Goal: Use online tool/utility: Utilize a website feature to perform a specific function

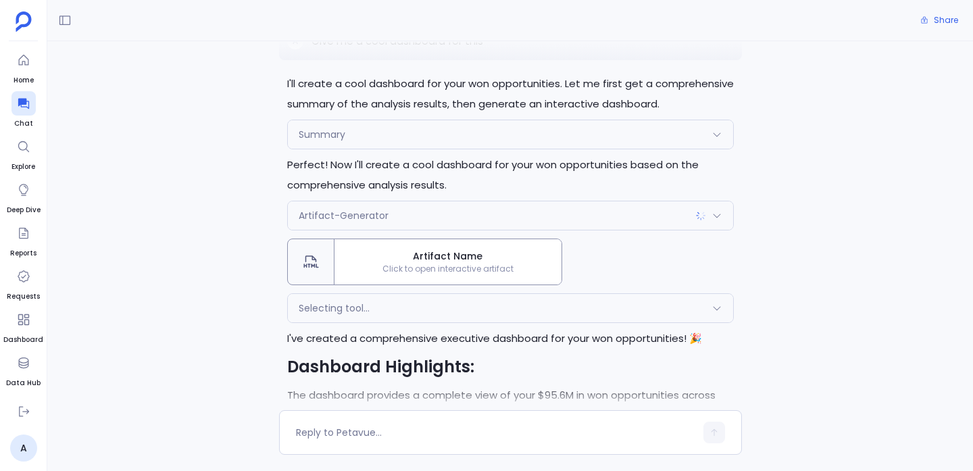
scroll to position [1930, 0]
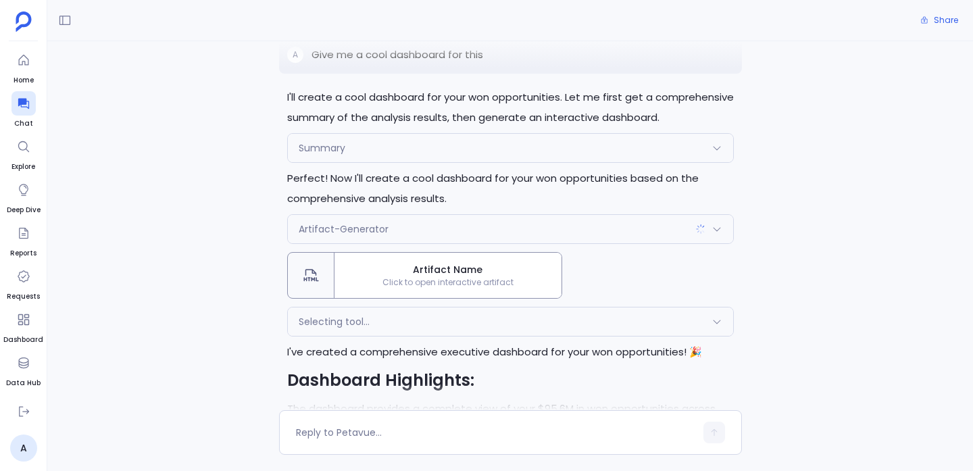
click at [364, 326] on span "Selecting tool..." at bounding box center [334, 322] width 71 height 14
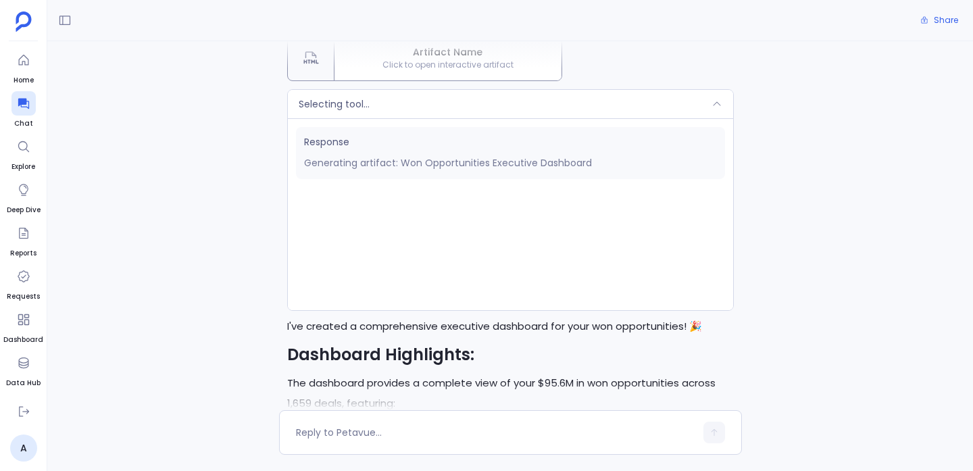
scroll to position [2159, 0]
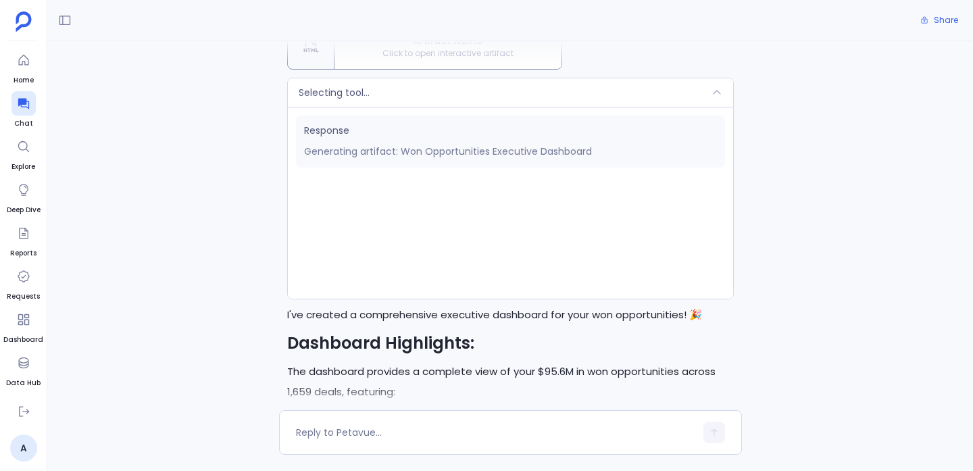
click at [361, 310] on p "I've created a comprehensive executive dashboard for your won opportunities! 🎉" at bounding box center [510, 315] width 447 height 20
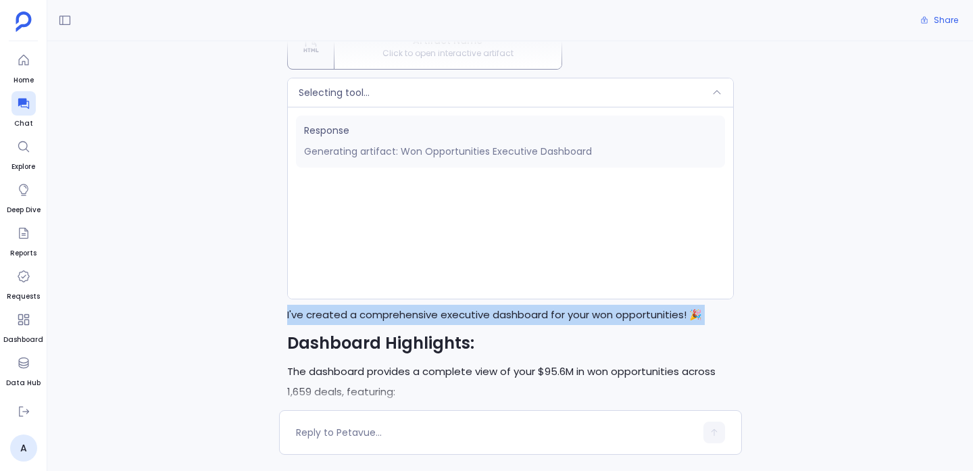
click at [361, 310] on p "I've created a comprehensive executive dashboard for your won opportunities! 🎉" at bounding box center [510, 315] width 447 height 20
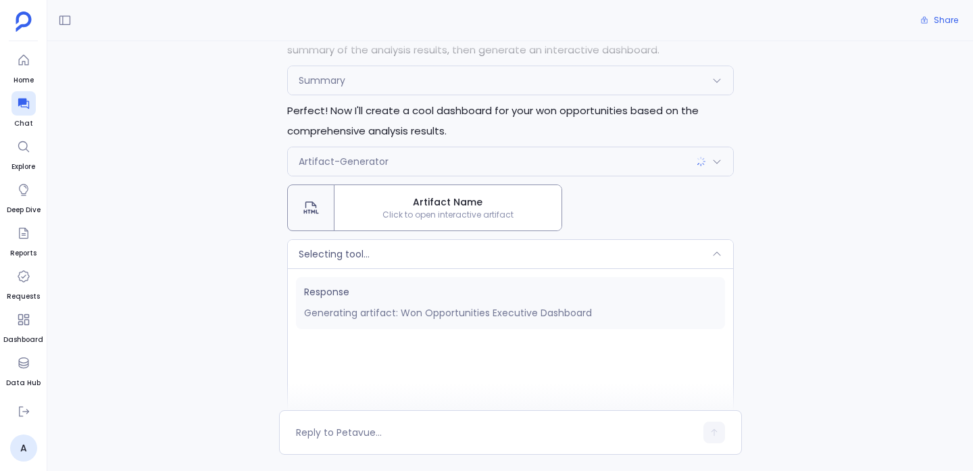
click at [368, 263] on div "Selecting tool..." at bounding box center [510, 254] width 445 height 28
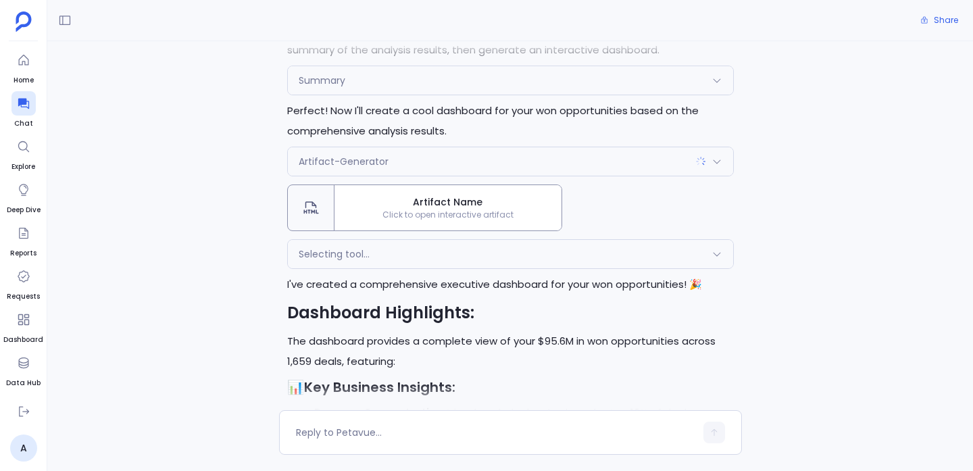
click at [379, 209] on span "Artifact Name" at bounding box center [448, 202] width 216 height 14
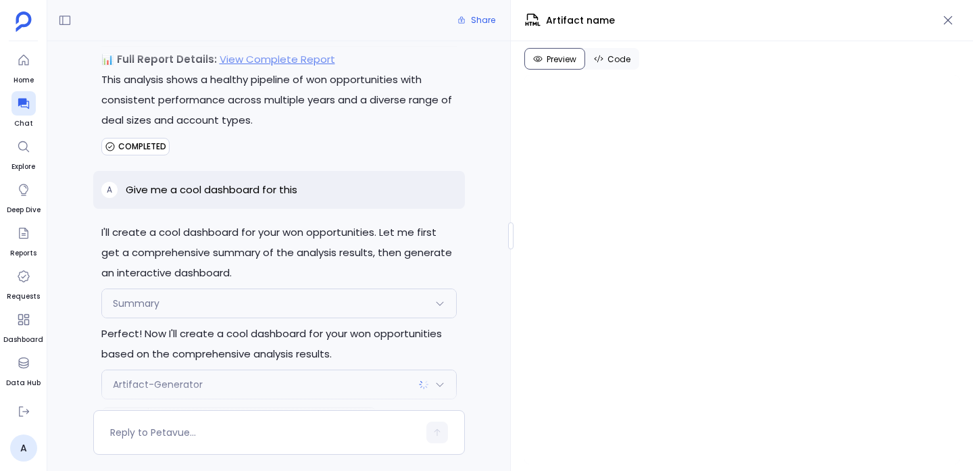
scroll to position [2182, 0]
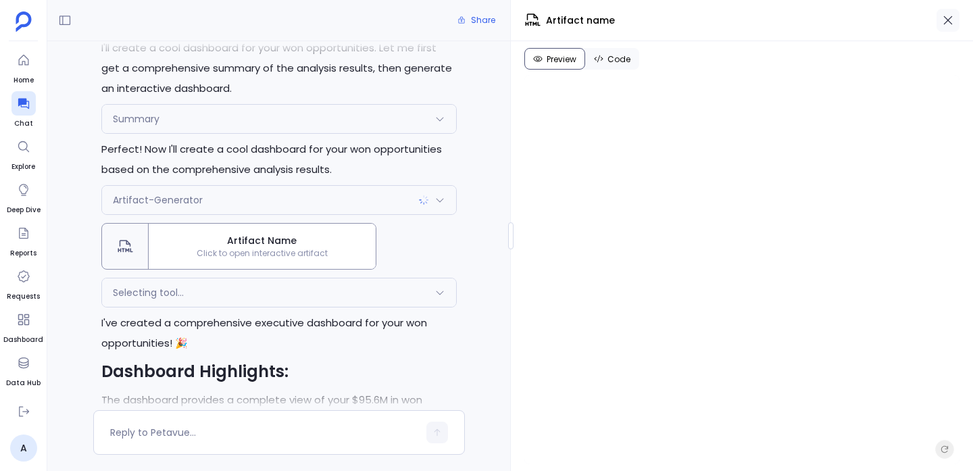
click at [945, 9] on button "button" at bounding box center [947, 20] width 23 height 23
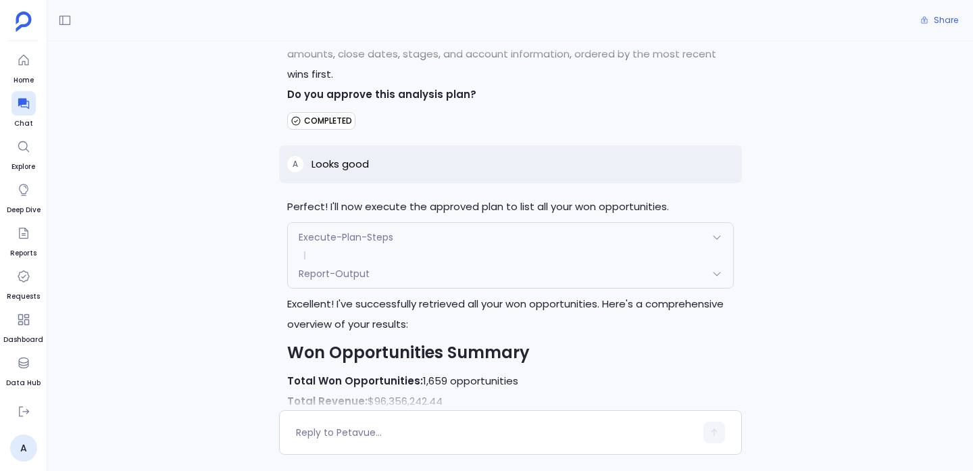
scroll to position [695, 0]
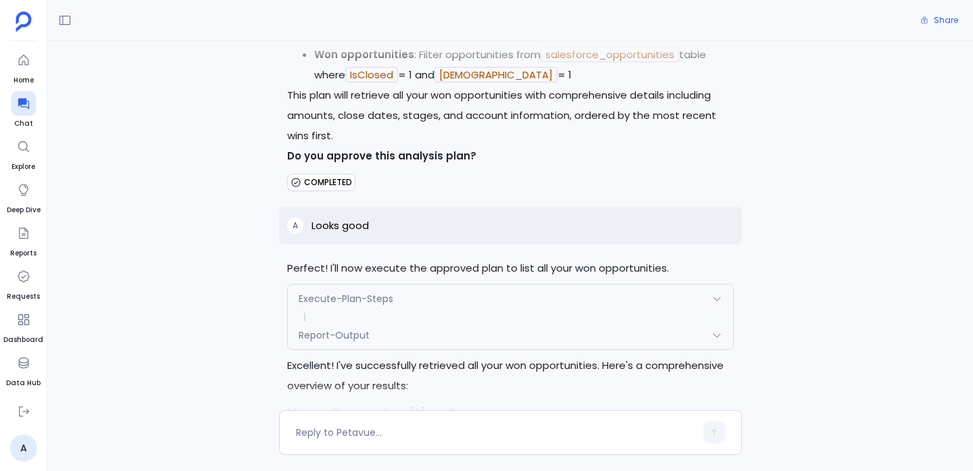
click at [380, 213] on div "A Looks good" at bounding box center [510, 226] width 463 height 38
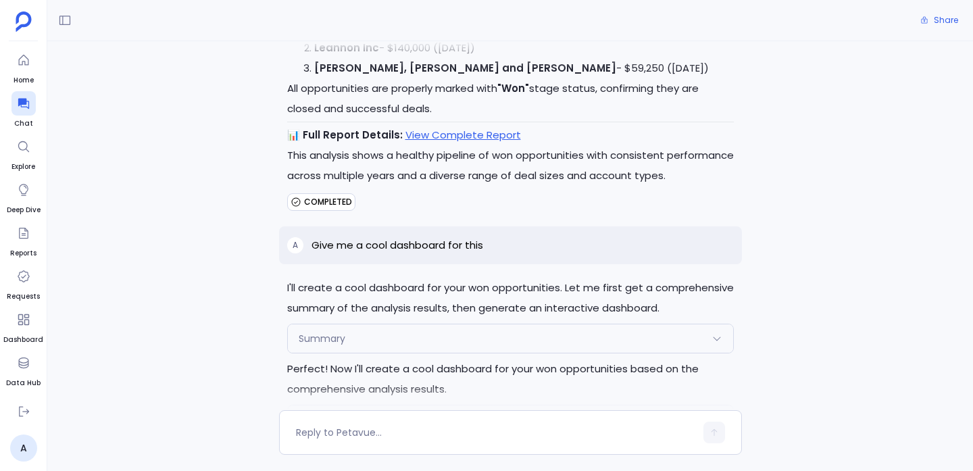
scroll to position [1741, 0]
click at [369, 250] on p "Give me a cool dashboard for this" at bounding box center [397, 244] width 172 height 16
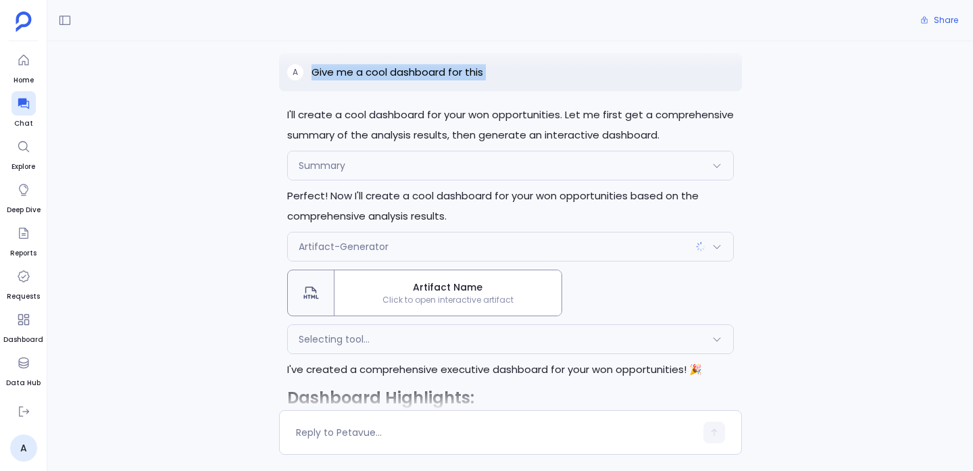
scroll to position [1910, 0]
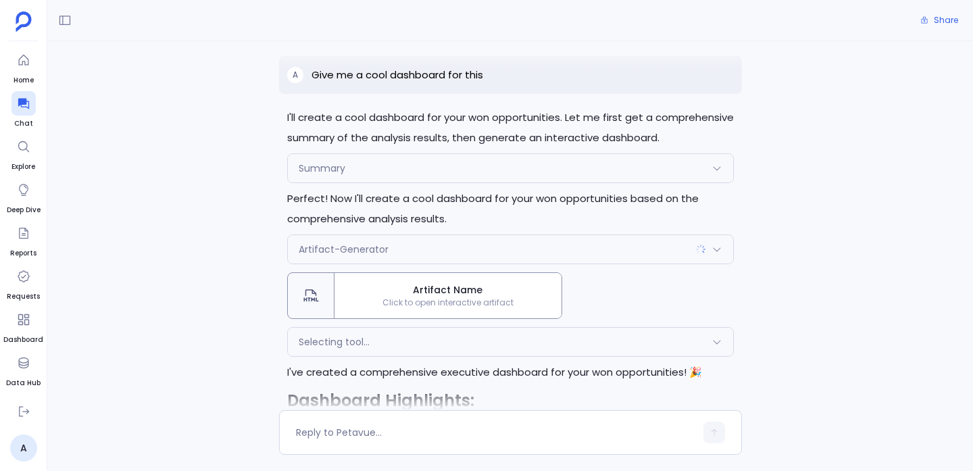
click at [367, 168] on div "Summary" at bounding box center [510, 168] width 445 height 28
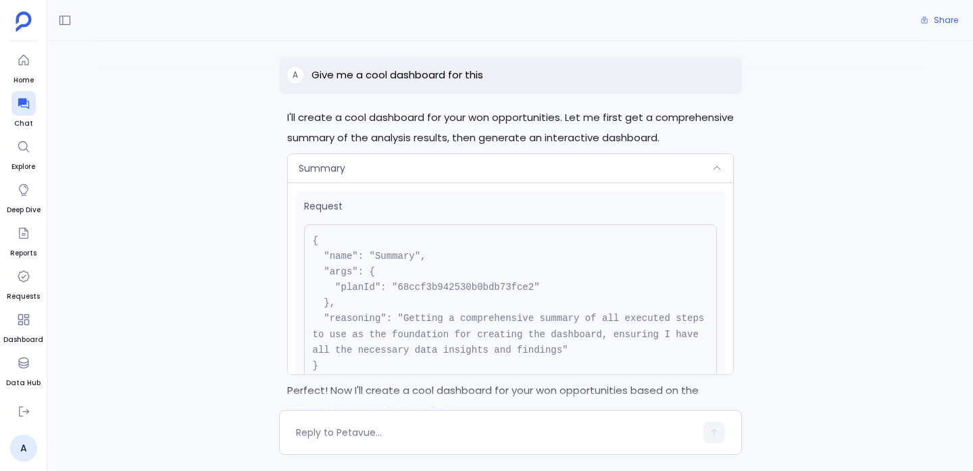
click at [367, 168] on div "Summary" at bounding box center [510, 168] width 445 height 28
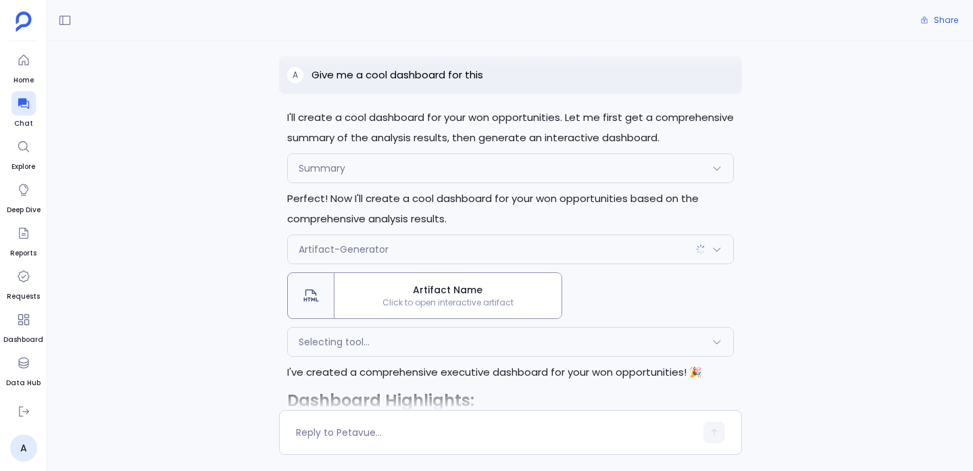
click at [365, 237] on div "Artifact-Generator" at bounding box center [510, 249] width 445 height 28
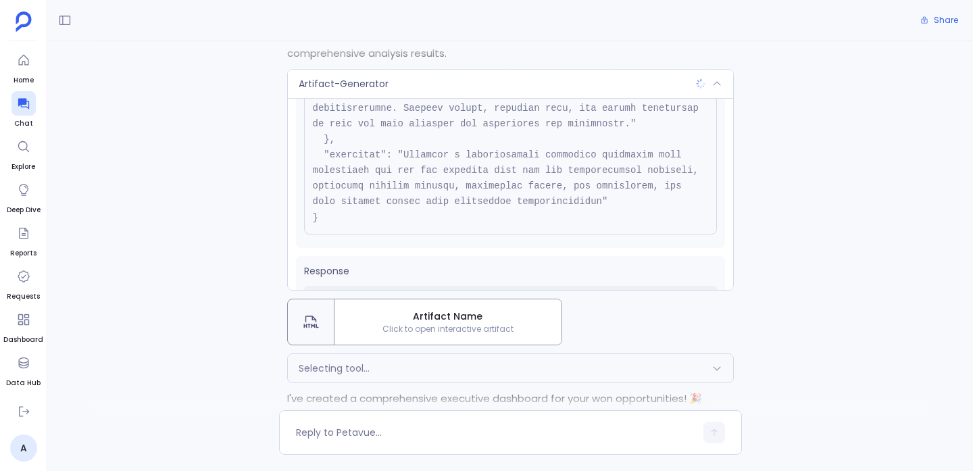
scroll to position [591, 0]
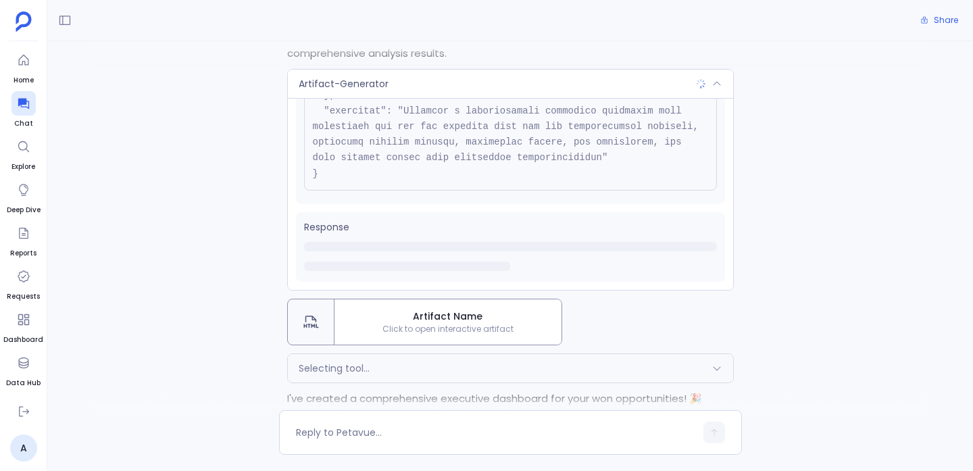
click at [345, 93] on div "Artifact-Generator" at bounding box center [510, 84] width 445 height 28
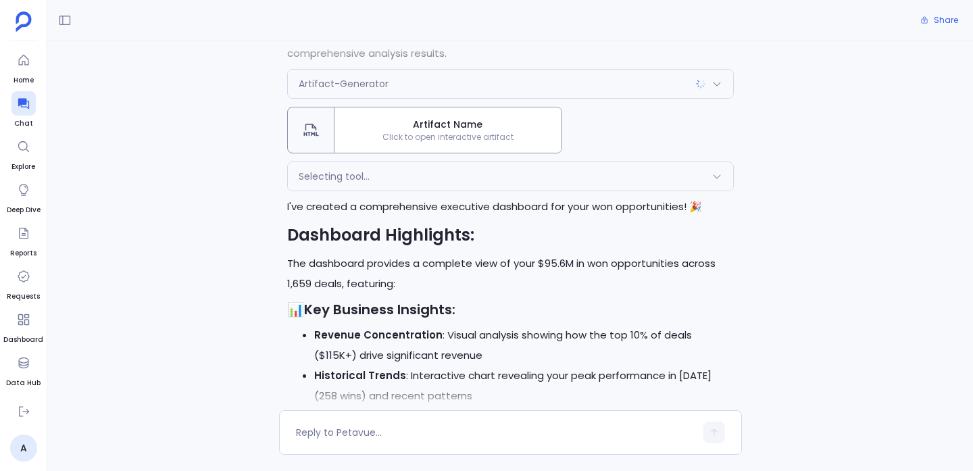
click at [361, 163] on div "Selecting tool..." at bounding box center [510, 176] width 445 height 28
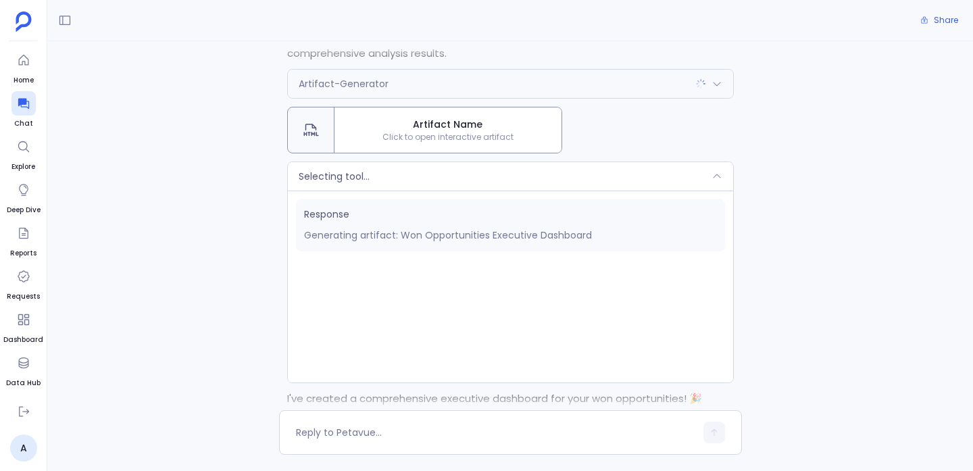
click at [365, 168] on div "Selecting tool..." at bounding box center [510, 176] width 445 height 28
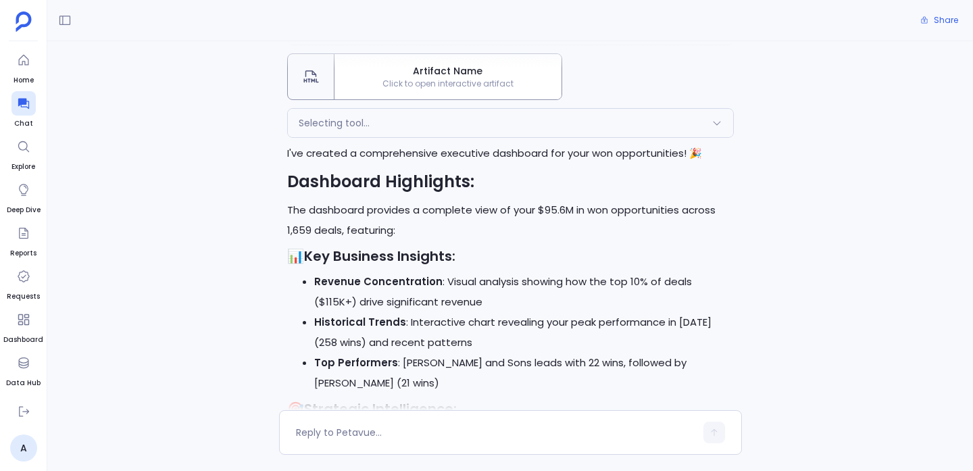
scroll to position [2100, 0]
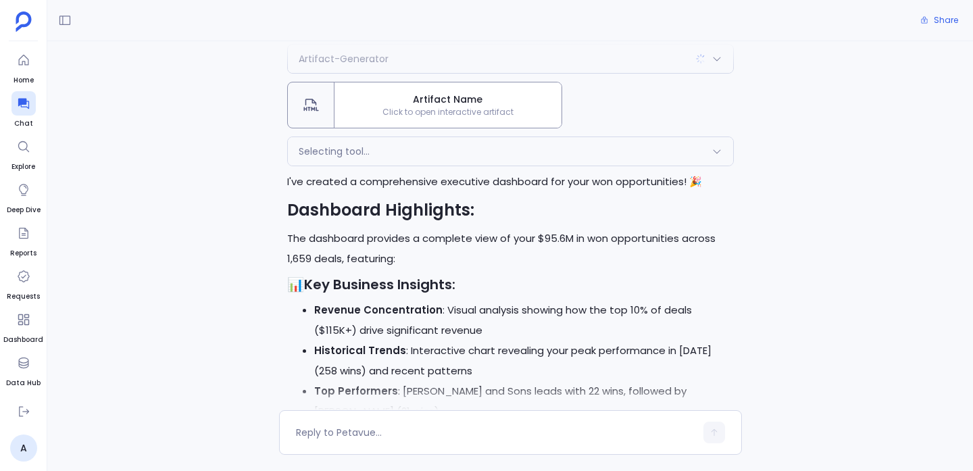
click at [475, 165] on div "Selecting tool... Response Generating artifact: Won Opportunities Executive Das…" at bounding box center [510, 151] width 447 height 30
click at [475, 158] on div "Selecting tool..." at bounding box center [510, 151] width 445 height 28
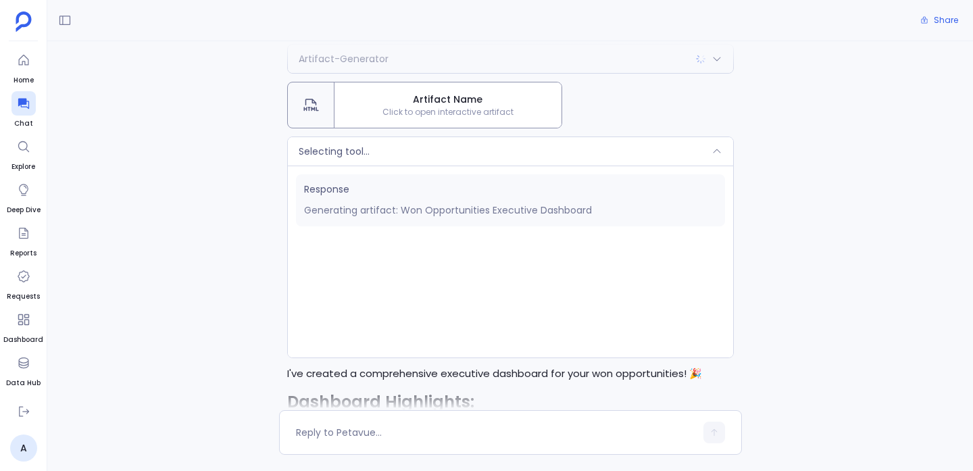
click at [475, 158] on div "Selecting tool..." at bounding box center [510, 151] width 445 height 28
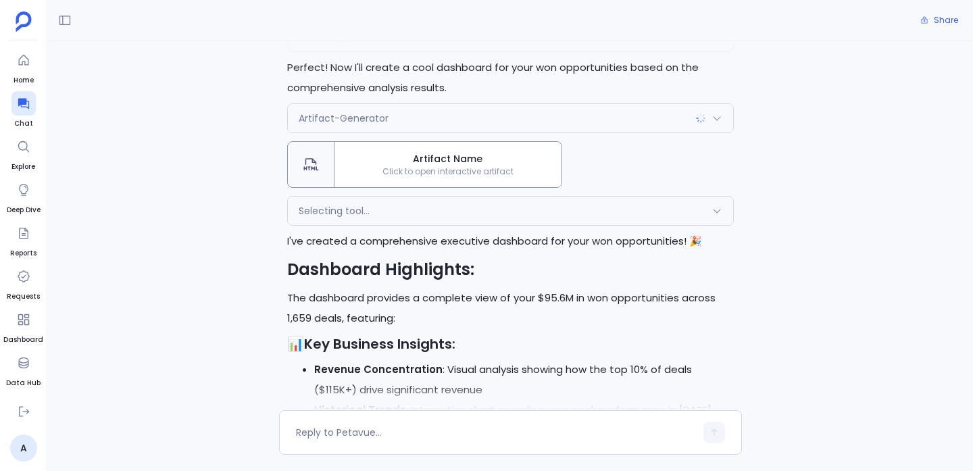
click at [475, 158] on span "Artifact Name" at bounding box center [448, 159] width 216 height 14
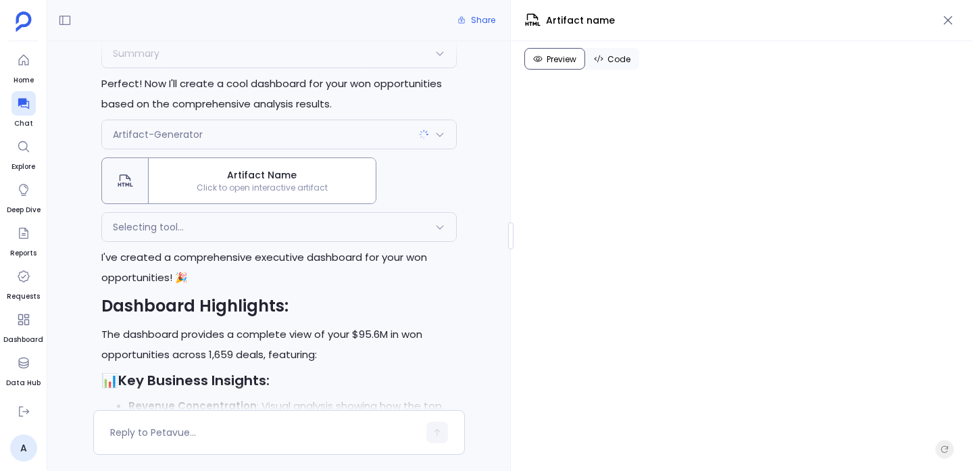
scroll to position [2249, 0]
click at [257, 218] on div "Selecting tool..." at bounding box center [279, 225] width 354 height 28
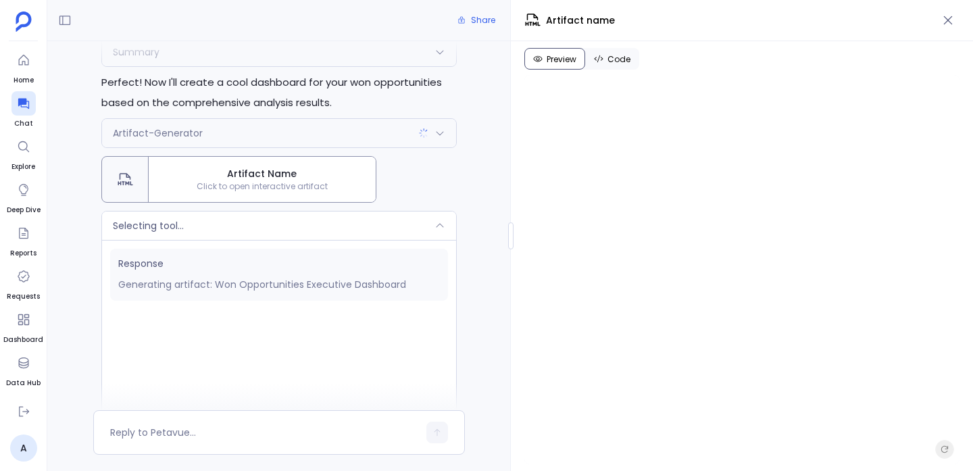
click at [257, 218] on div "Selecting tool..." at bounding box center [279, 225] width 354 height 28
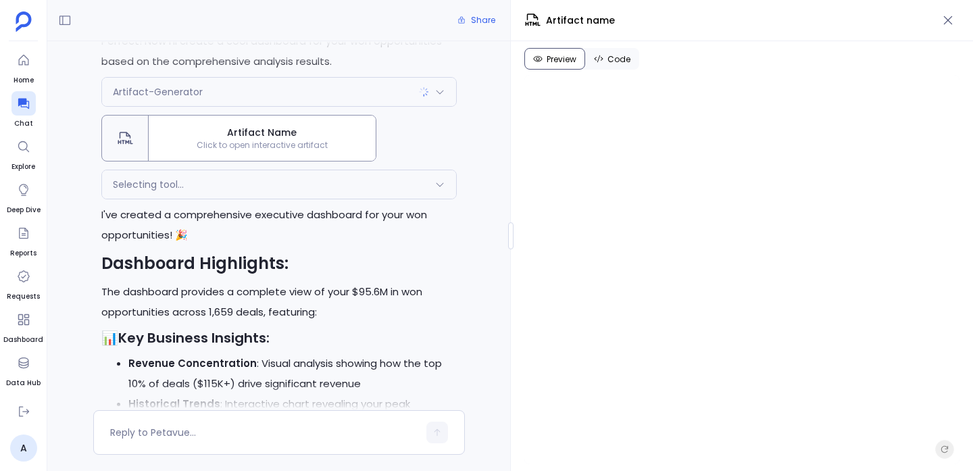
scroll to position [2213, 0]
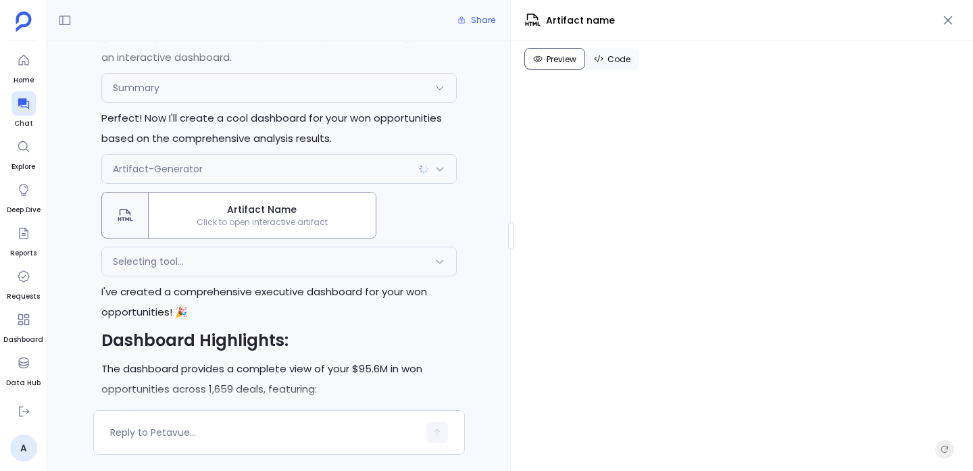
click at [313, 247] on div "Selecting tool... Response Generating artifact: Won Opportunities Executive Das…" at bounding box center [278, 262] width 355 height 30
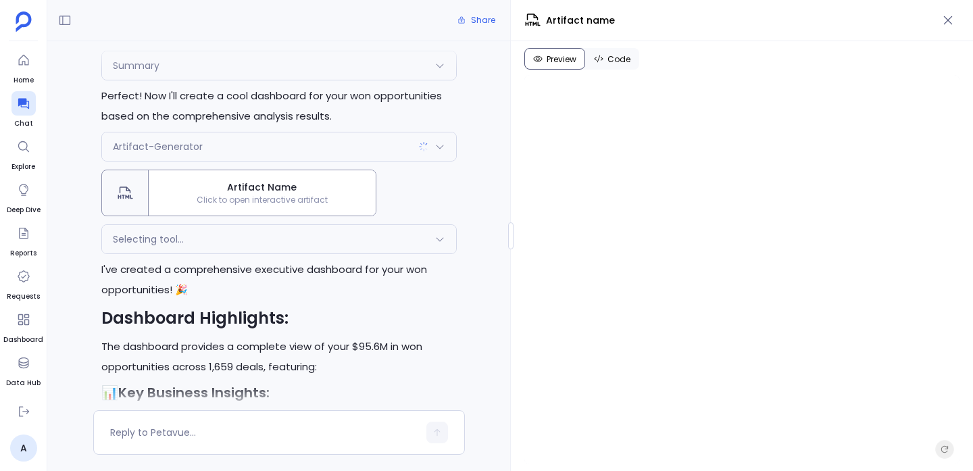
click at [340, 225] on div "Selecting tool..." at bounding box center [279, 239] width 354 height 28
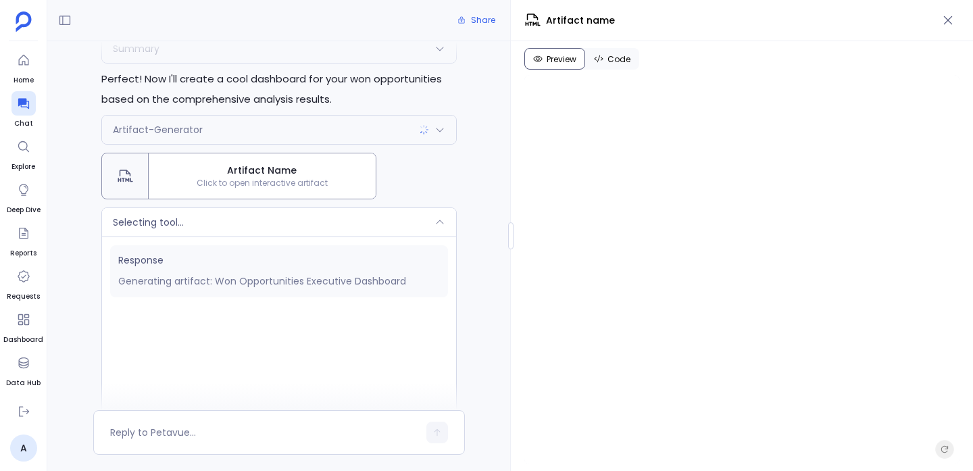
scroll to position [2251, 0]
click at [232, 274] on p "Generating artifact: Won Opportunities Executive Dashboard" at bounding box center [279, 282] width 322 height 16
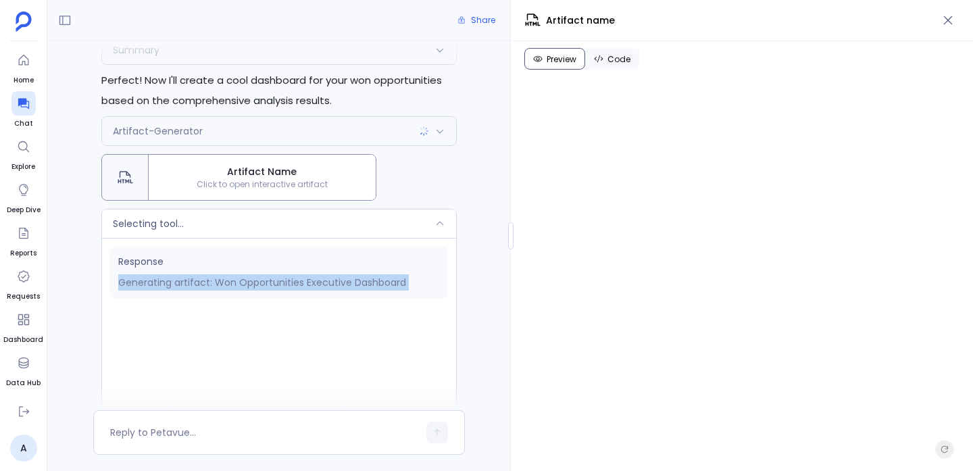
click at [232, 274] on p "Generating artifact: Won Opportunities Executive Dashboard" at bounding box center [279, 282] width 322 height 16
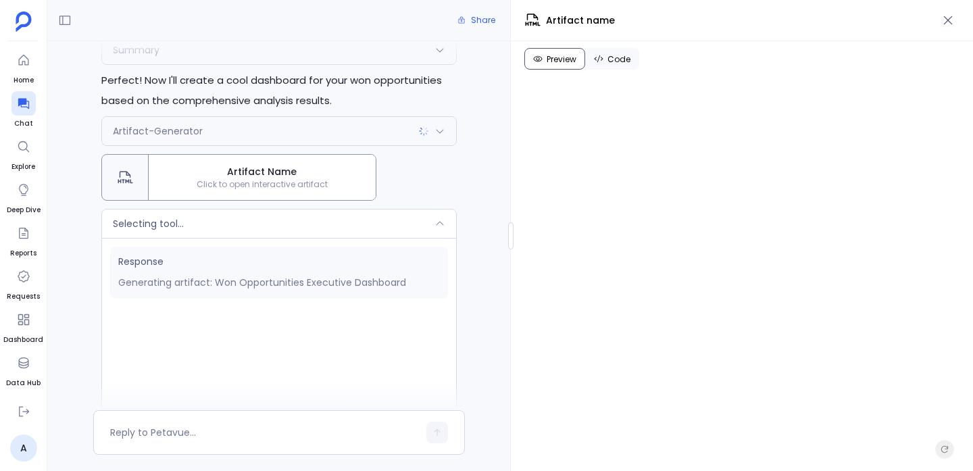
click at [238, 209] on div "Selecting tool..." at bounding box center [279, 223] width 354 height 28
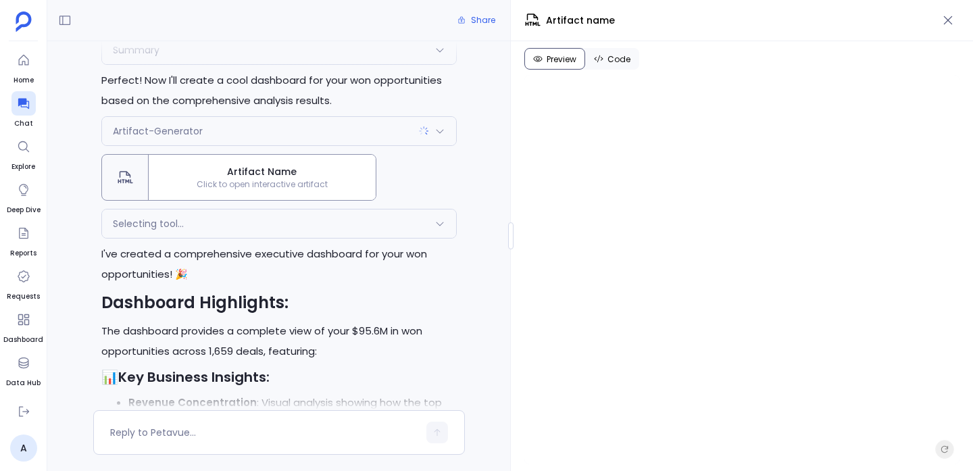
click at [238, 209] on div "Selecting tool..." at bounding box center [279, 223] width 354 height 28
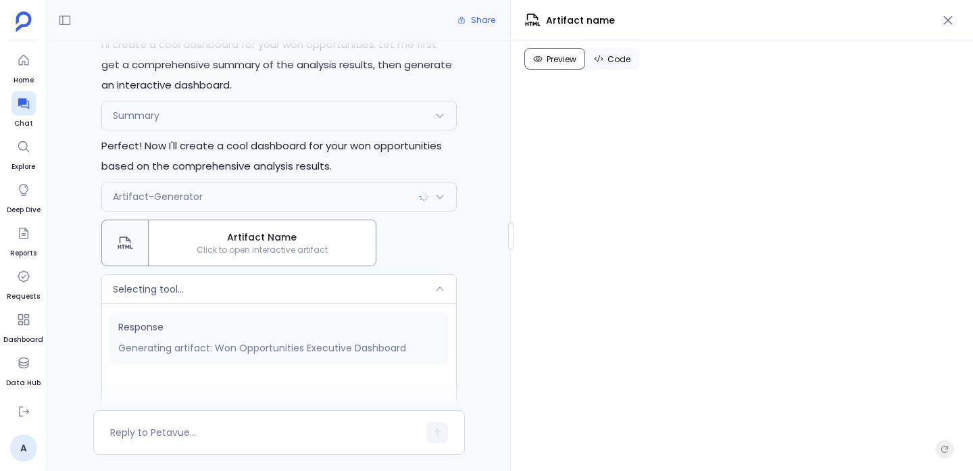
scroll to position [2181, 0]
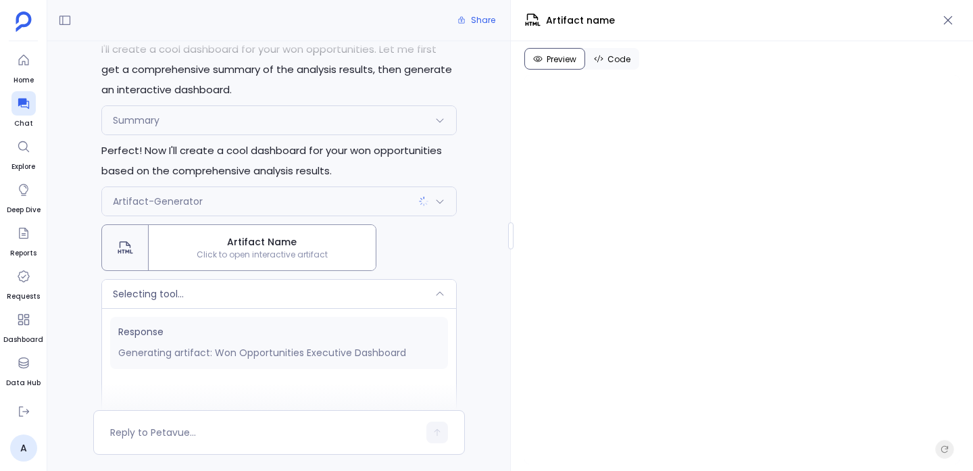
click at [438, 288] on icon at bounding box center [439, 293] width 11 height 11
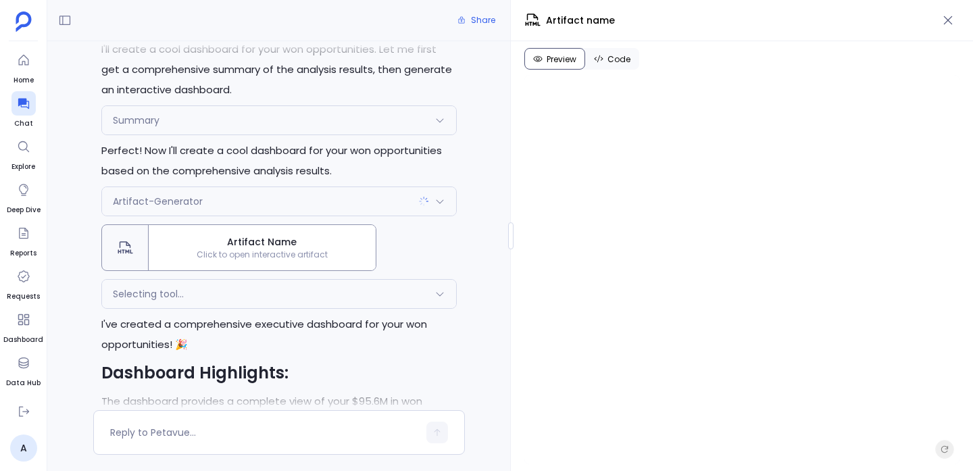
click at [424, 196] on img at bounding box center [423, 201] width 11 height 11
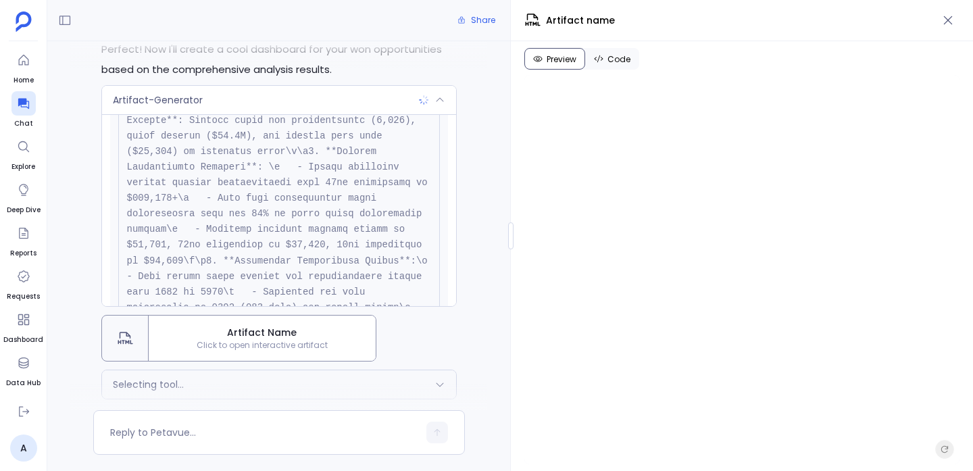
scroll to position [0, 0]
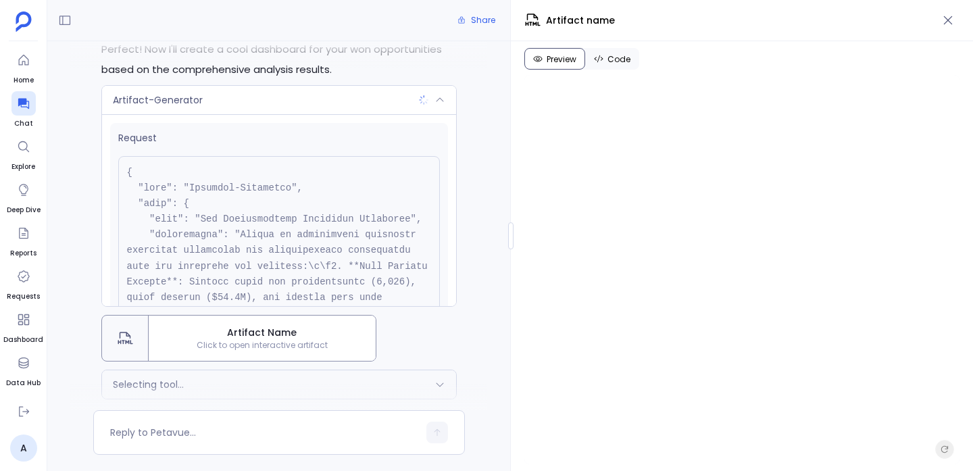
click at [399, 86] on div "Artifact-Generator" at bounding box center [279, 100] width 354 height 28
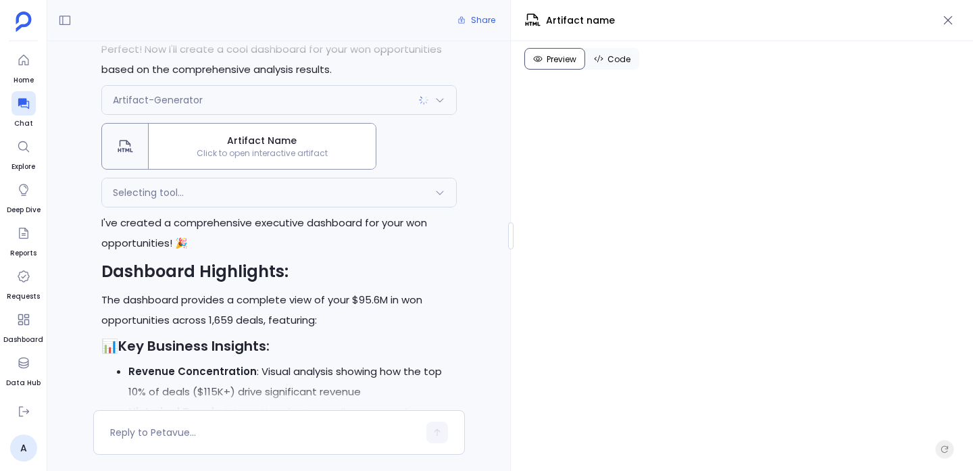
click at [312, 134] on span "Artifact Name" at bounding box center [262, 141] width 216 height 14
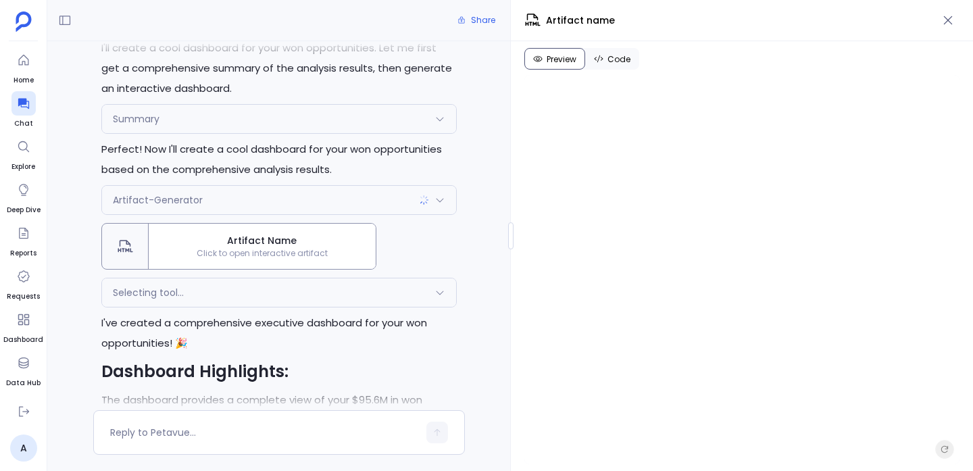
click at [376, 278] on div "Selecting tool..." at bounding box center [279, 292] width 354 height 28
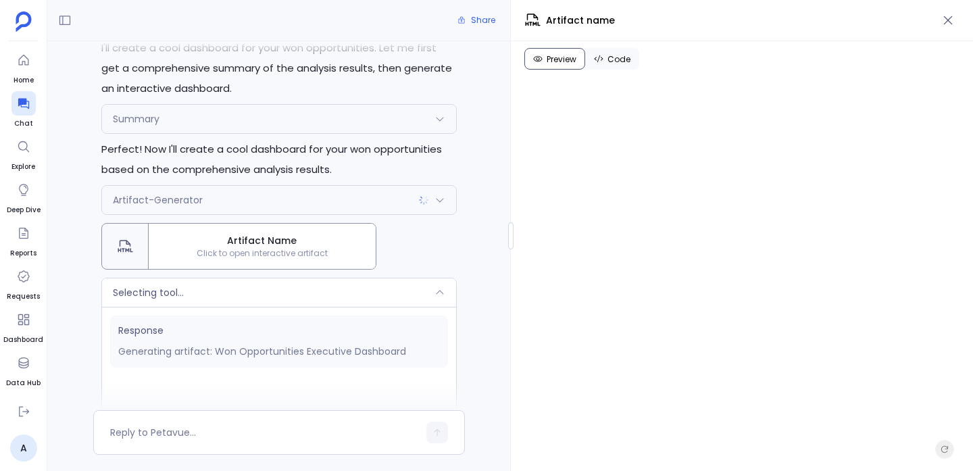
click at [376, 278] on div "Selecting tool..." at bounding box center [279, 292] width 354 height 28
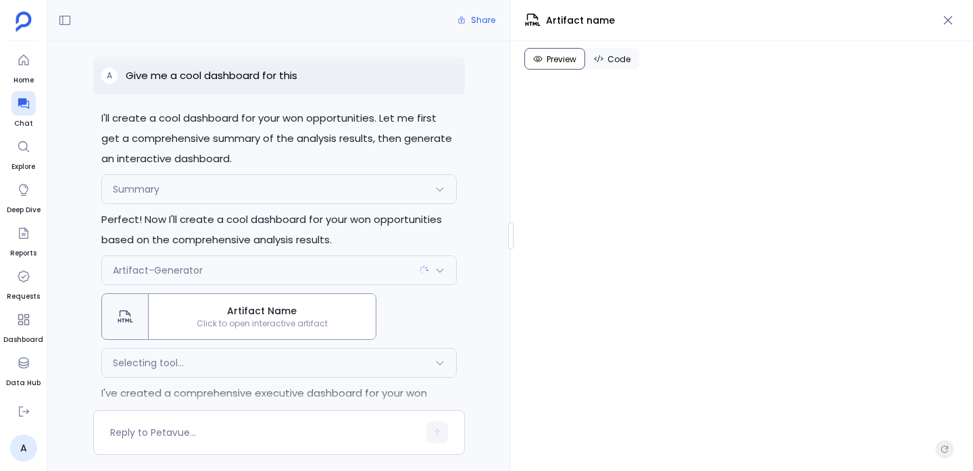
scroll to position [2104, 0]
